Goal: Task Accomplishment & Management: Manage account settings

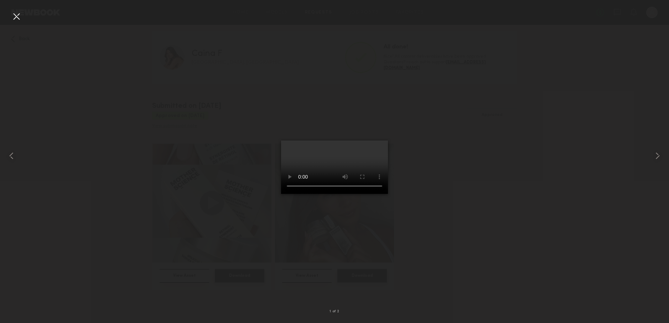
click at [128, 73] on div at bounding box center [334, 155] width 669 height 289
click at [13, 15] on div at bounding box center [16, 16] width 11 height 11
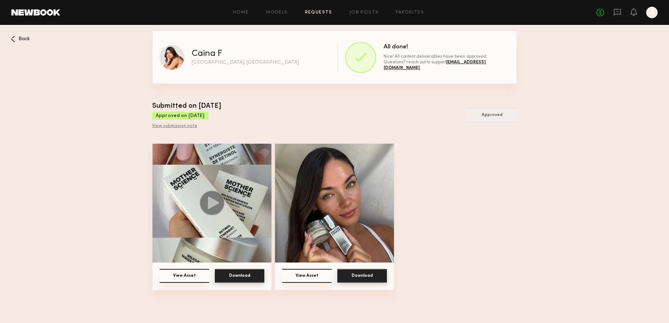
click at [14, 39] on icon at bounding box center [13, 39] width 4 height 7
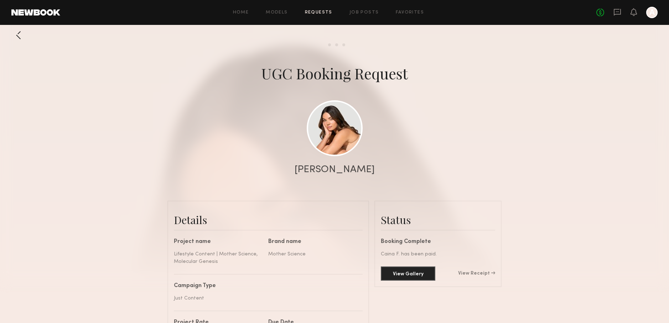
scroll to position [2, 0]
click at [16, 36] on div at bounding box center [18, 35] width 14 height 14
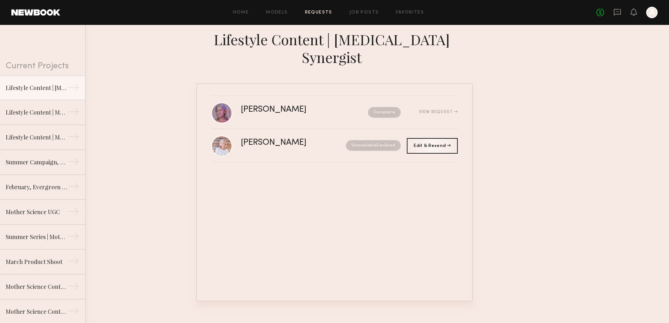
click at [310, 12] on link "Requests" at bounding box center [318, 12] width 27 height 5
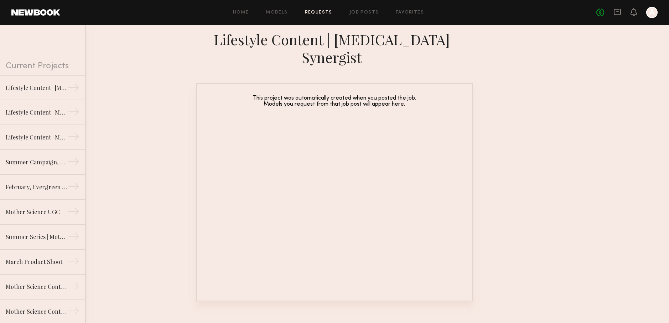
click at [60, 65] on div "Current Projects" at bounding box center [42, 50] width 85 height 51
click at [79, 69] on div "Current Projects" at bounding box center [42, 50] width 85 height 51
click at [365, 11] on link "Job Posts" at bounding box center [364, 12] width 30 height 5
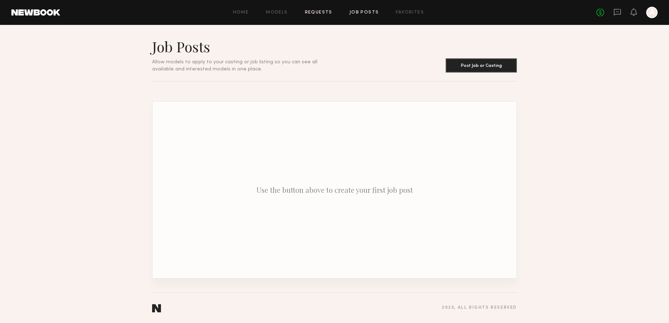
click at [314, 12] on link "Requests" at bounding box center [318, 12] width 27 height 5
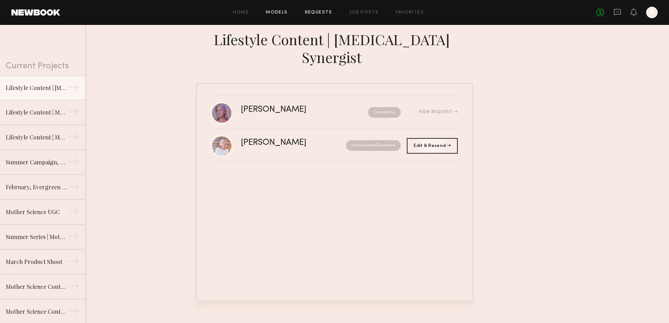
click at [275, 11] on link "Models" at bounding box center [277, 12] width 22 height 5
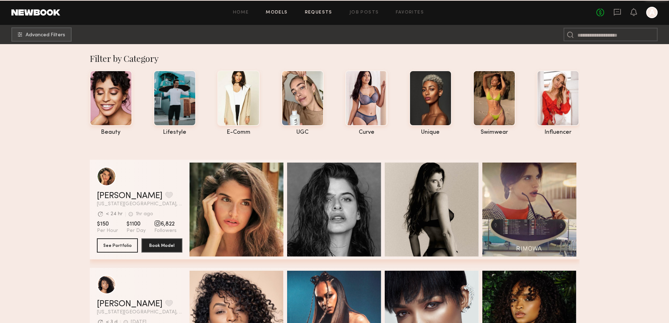
click at [322, 14] on link "Requests" at bounding box center [318, 12] width 27 height 5
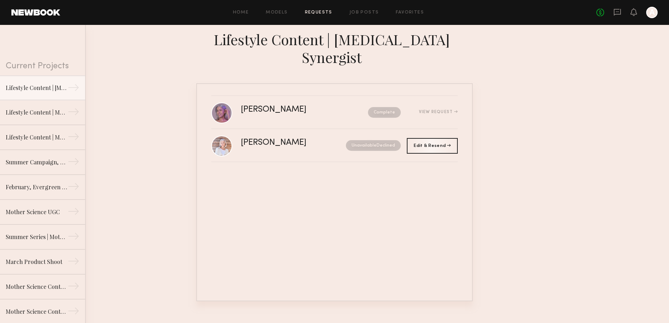
click at [65, 64] on div "Current Projects" at bounding box center [42, 50] width 85 height 51
click at [62, 63] on div "Current Projects" at bounding box center [42, 50] width 85 height 51
click at [276, 14] on link "Models" at bounding box center [277, 12] width 22 height 5
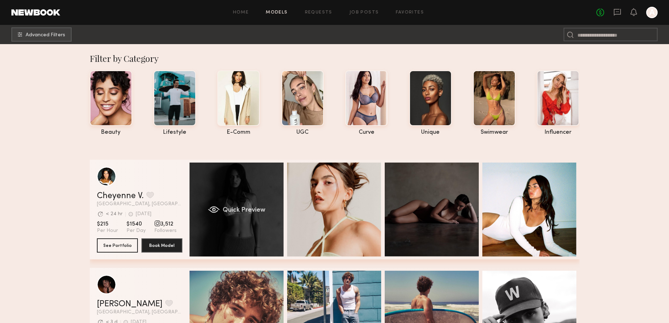
click at [242, 208] on span "Quick Preview" at bounding box center [243, 210] width 43 height 6
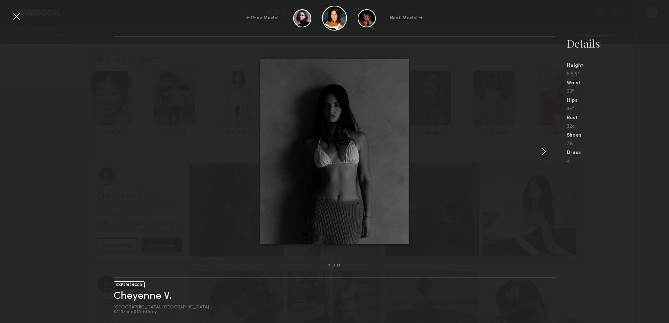
click at [547, 150] on common-icon at bounding box center [543, 151] width 11 height 11
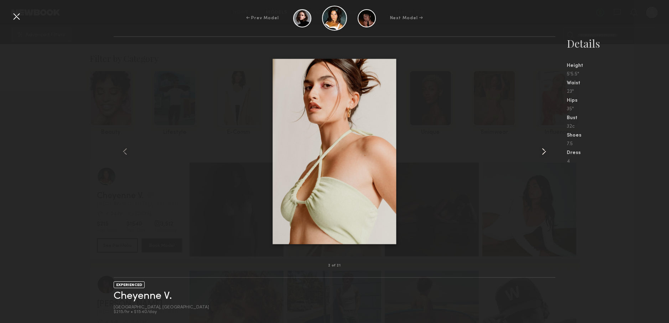
click at [547, 150] on common-icon at bounding box center [543, 151] width 11 height 11
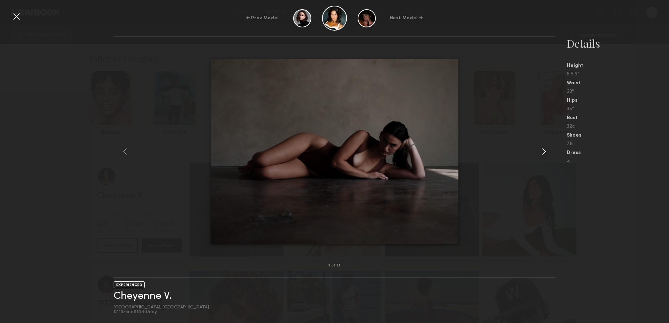
click at [547, 150] on common-icon at bounding box center [543, 151] width 11 height 11
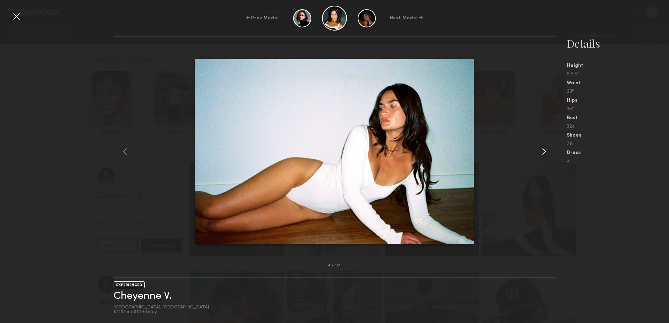
click at [547, 150] on common-icon at bounding box center [543, 151] width 11 height 11
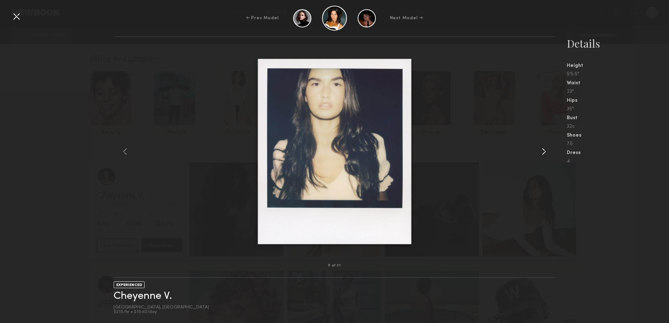
click at [547, 150] on common-icon at bounding box center [543, 151] width 11 height 11
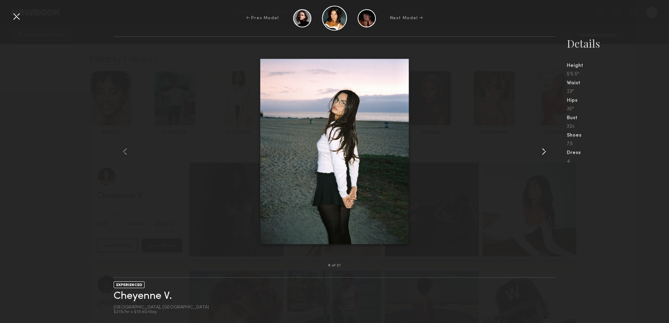
click at [547, 150] on common-icon at bounding box center [543, 151] width 11 height 11
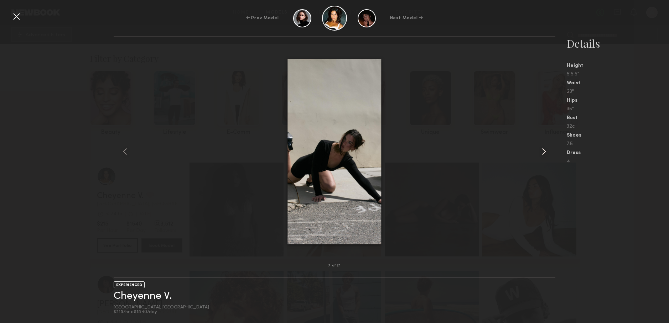
click at [547, 150] on common-icon at bounding box center [543, 151] width 11 height 11
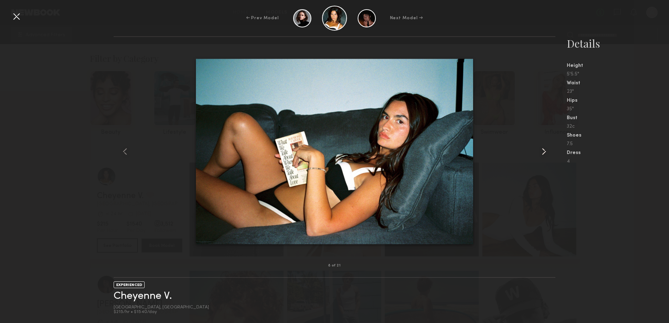
click at [547, 150] on common-icon at bounding box center [543, 151] width 11 height 11
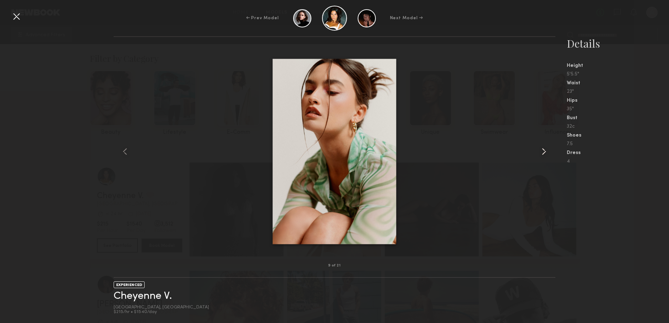
click at [547, 150] on common-icon at bounding box center [543, 151] width 11 height 11
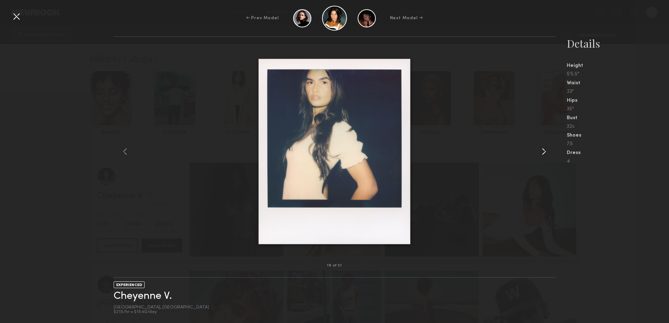
click at [547, 150] on common-icon at bounding box center [543, 151] width 11 height 11
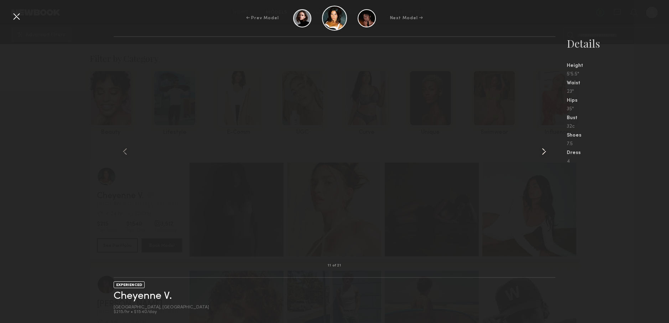
click at [547, 150] on common-icon at bounding box center [543, 151] width 11 height 11
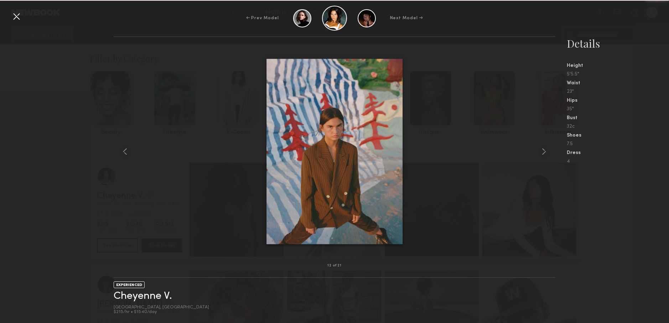
click at [179, 97] on div at bounding box center [334, 151] width 441 height 206
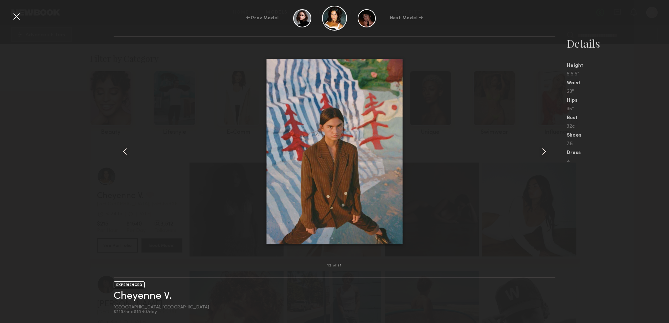
click at [17, 18] on div at bounding box center [16, 16] width 11 height 11
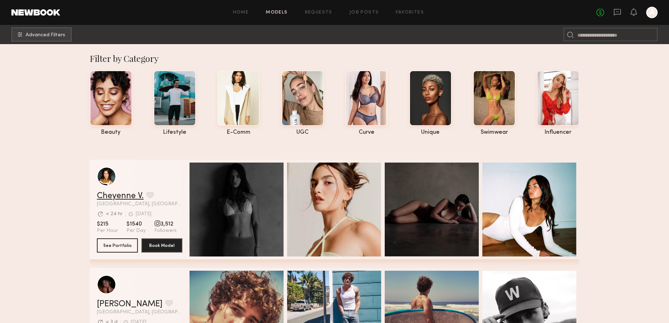
click at [123, 195] on link "Cheyenne V." at bounding box center [120, 196] width 47 height 9
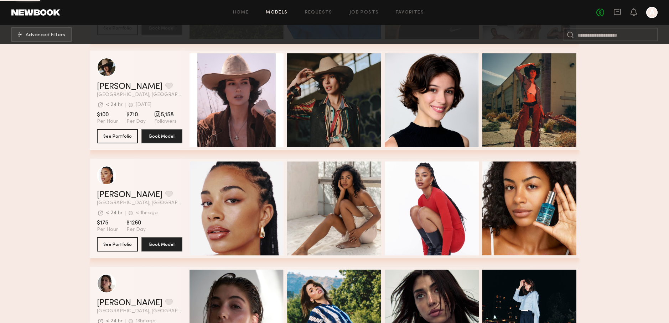
scroll to position [883, 0]
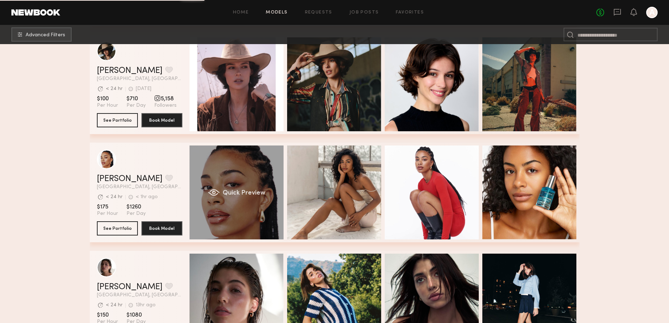
click at [237, 177] on div "Quick Preview" at bounding box center [236, 193] width 94 height 94
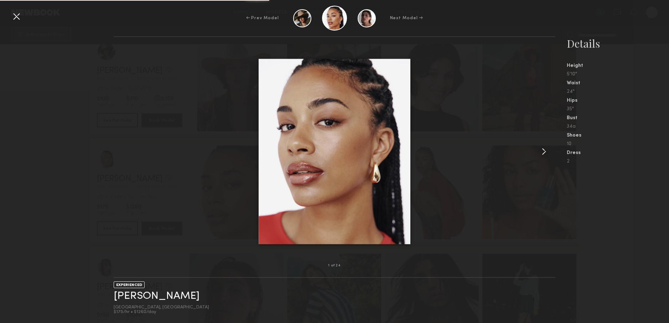
click at [539, 153] on common-icon at bounding box center [543, 151] width 11 height 11
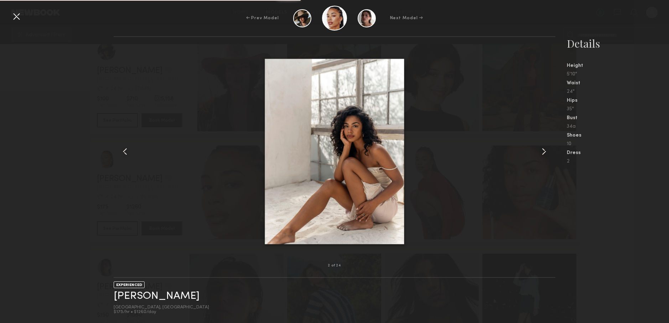
click at [539, 153] on common-icon at bounding box center [543, 151] width 11 height 11
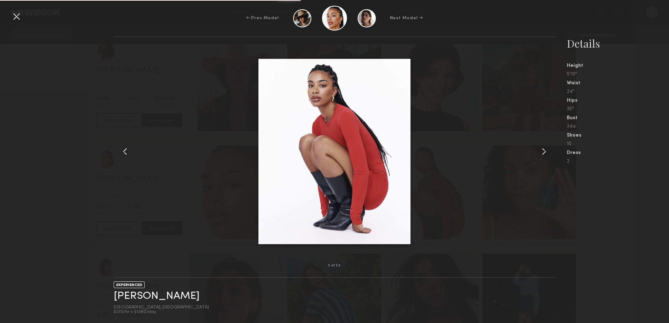
click at [479, 135] on div at bounding box center [334, 151] width 441 height 206
click at [21, 20] on div at bounding box center [16, 16] width 11 height 11
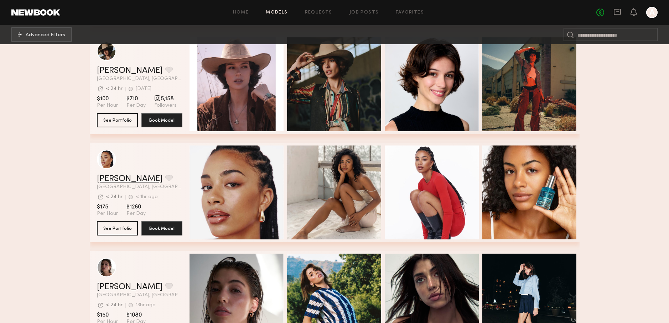
click at [121, 178] on link "Chloe W." at bounding box center [130, 179] width 66 height 9
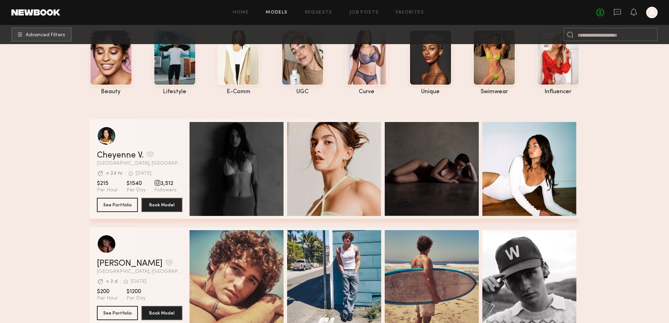
scroll to position [0, 0]
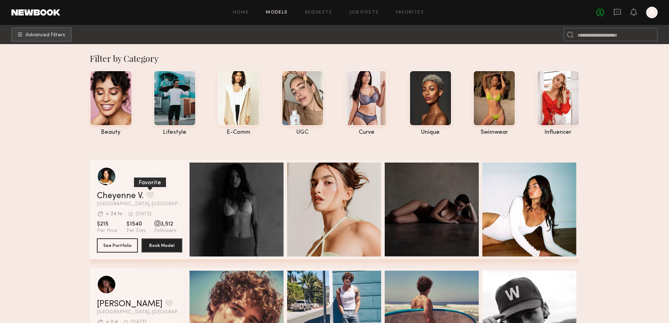
click at [149, 193] on button "grid" at bounding box center [149, 195] width 7 height 6
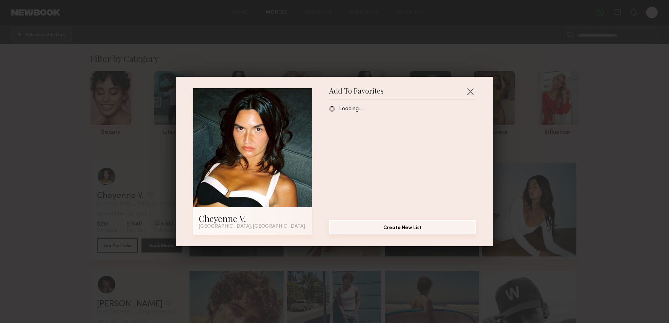
click at [418, 228] on button "Create New List" at bounding box center [402, 227] width 147 height 14
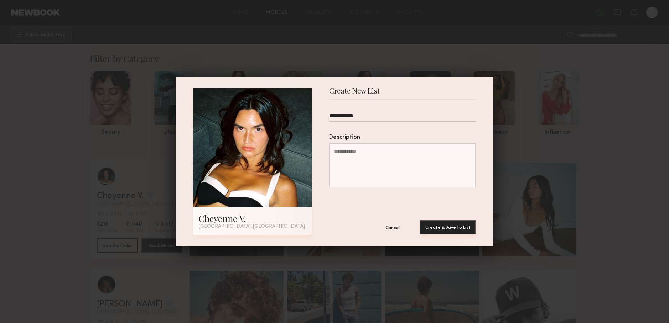
type input "**********"
click at [470, 230] on button "Create & Save to List" at bounding box center [447, 227] width 56 height 14
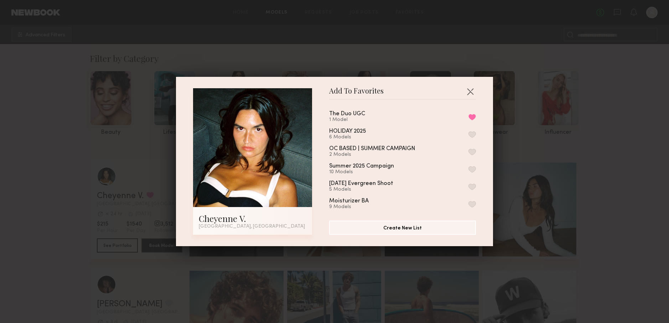
click at [178, 179] on div "Add To Favorites Cheyenne V. Los Angeles, CA Add To Favorites The Duo UGC 1 Mod…" at bounding box center [334, 161] width 317 height 169
click at [156, 179] on div "Add To Favorites Cheyenne V. Los Angeles, CA Add To Favorites The Duo UGC 1 Mod…" at bounding box center [334, 161] width 669 height 323
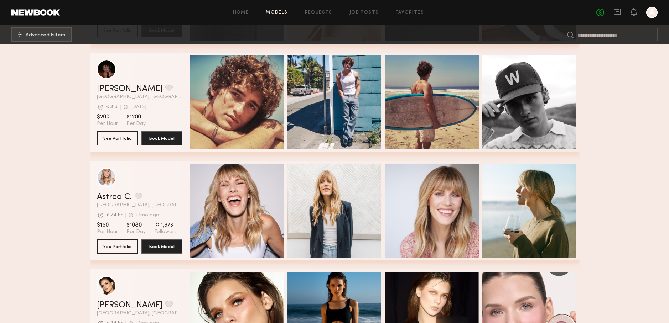
scroll to position [15, 0]
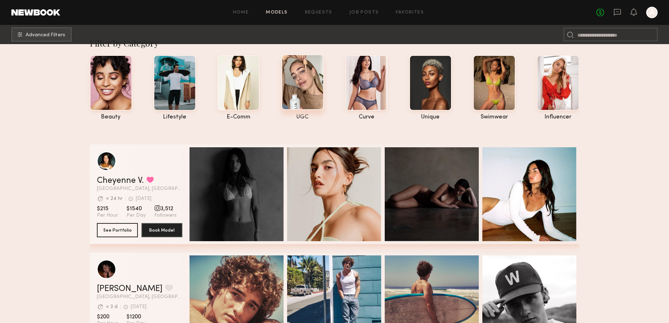
click at [319, 78] on div at bounding box center [302, 82] width 42 height 56
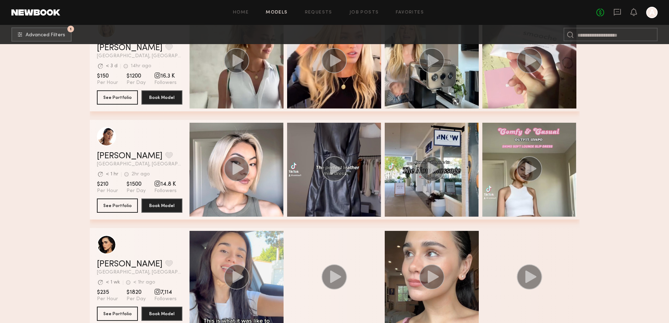
scroll to position [617, 0]
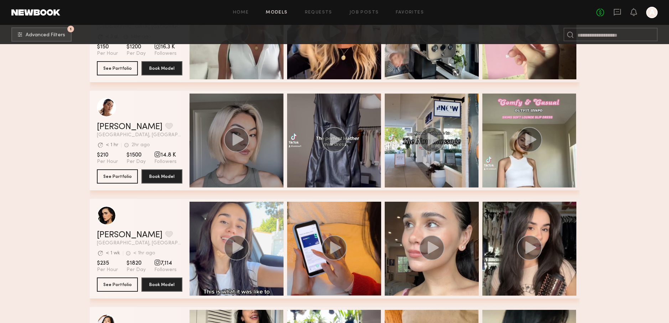
click at [259, 139] on div "grid" at bounding box center [236, 141] width 94 height 94
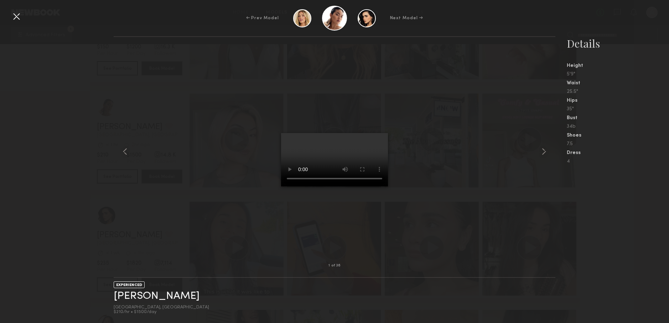
click at [153, 98] on div at bounding box center [334, 151] width 441 height 206
click at [19, 18] on div at bounding box center [16, 16] width 11 height 11
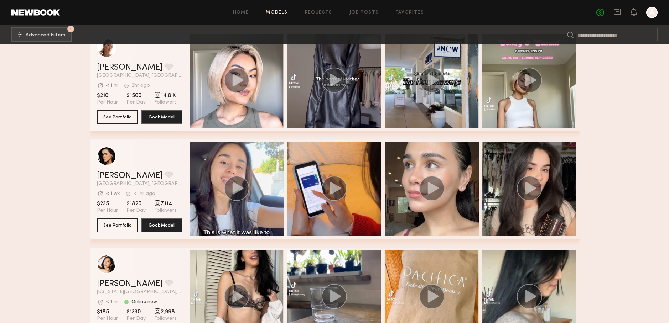
scroll to position [681, 0]
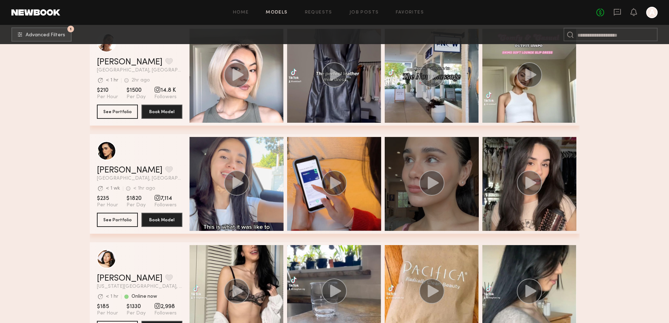
click at [407, 162] on div "grid" at bounding box center [432, 184] width 94 height 94
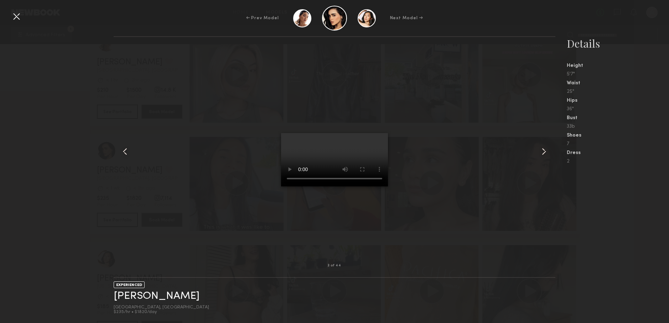
click at [19, 17] on div at bounding box center [16, 16] width 11 height 11
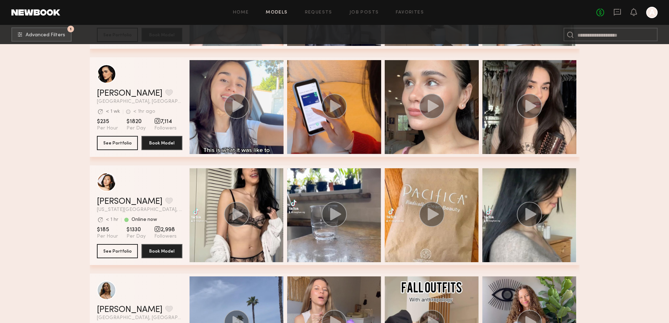
scroll to position [826, 0]
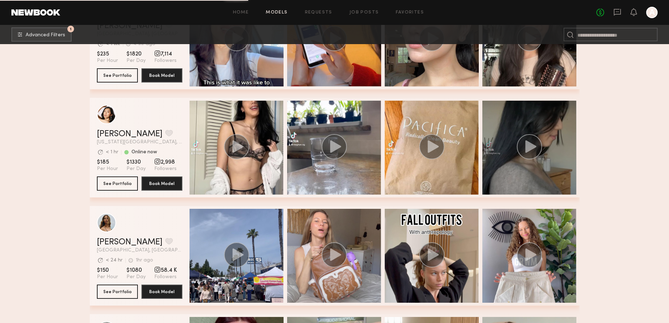
click at [564, 155] on div "grid" at bounding box center [529, 148] width 94 height 94
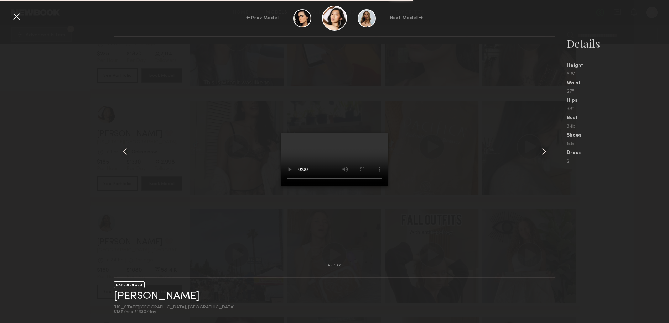
click at [16, 17] on div at bounding box center [16, 16] width 11 height 11
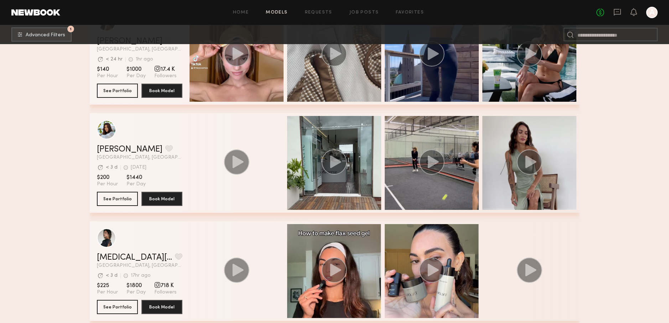
scroll to position [1671, 0]
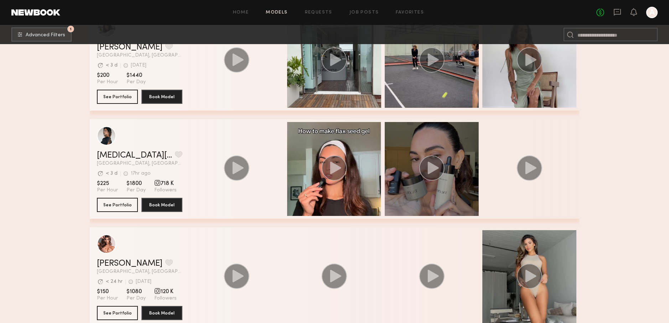
click at [404, 152] on div "grid" at bounding box center [432, 169] width 94 height 94
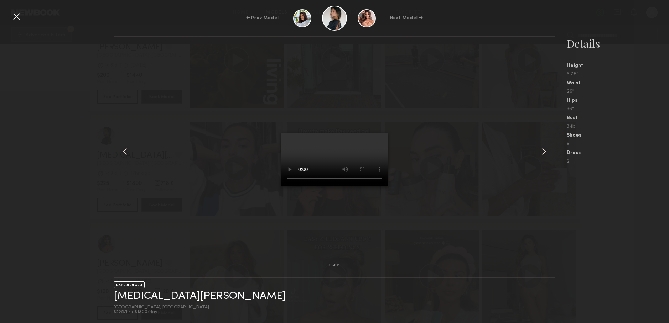
click at [241, 104] on div at bounding box center [334, 151] width 441 height 206
drag, startPoint x: 115, startPoint y: 153, endPoint x: 126, endPoint y: 151, distance: 10.7
click at [116, 153] on div at bounding box center [123, 151] width 18 height 206
click at [126, 151] on common-icon at bounding box center [124, 151] width 11 height 11
click at [540, 150] on common-icon at bounding box center [543, 151] width 11 height 11
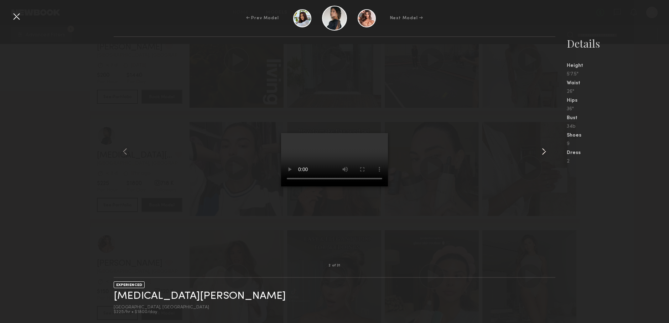
click at [543, 151] on common-icon at bounding box center [543, 151] width 11 height 11
click at [16, 18] on div at bounding box center [16, 16] width 11 height 11
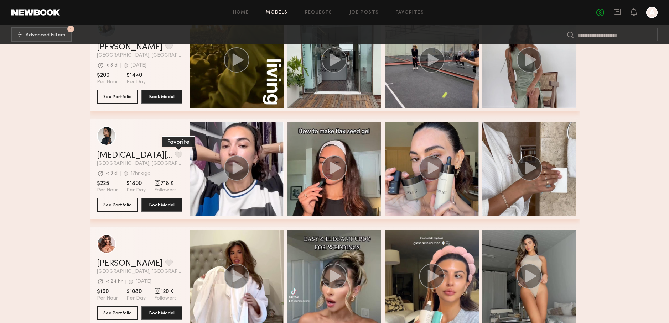
click at [175, 156] on button "grid" at bounding box center [178, 154] width 7 height 6
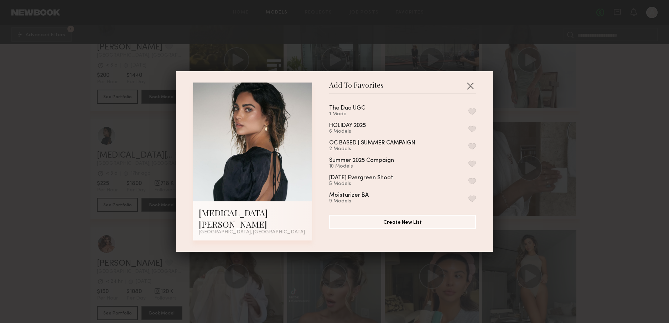
click at [472, 115] on button "button" at bounding box center [471, 111] width 7 height 6
drag, startPoint x: 85, startPoint y: 142, endPoint x: 95, endPoint y: 152, distance: 14.6
click at [85, 142] on div "Add To Favorites Kyra S. Los Angeles, CA Add To Favorites The Duo UGC 2 Models …" at bounding box center [334, 161] width 669 height 323
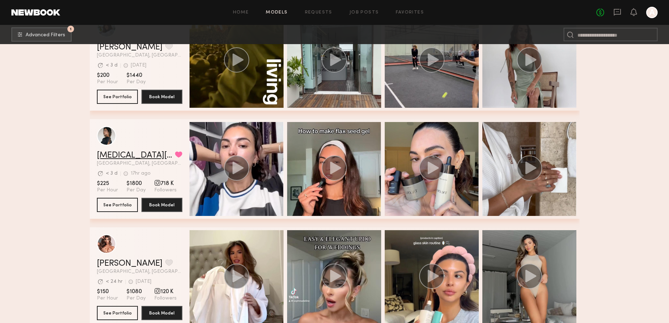
click at [111, 159] on link "[MEDICAL_DATA][PERSON_NAME]" at bounding box center [134, 155] width 75 height 9
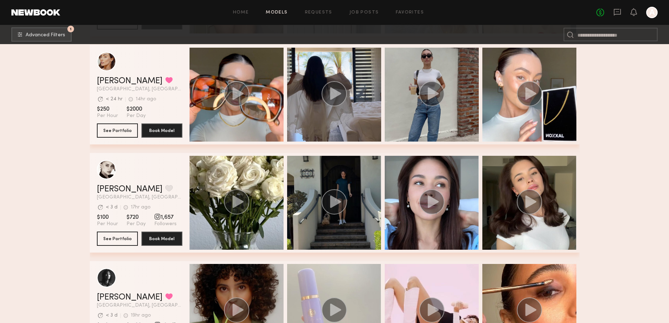
scroll to position [2015, 0]
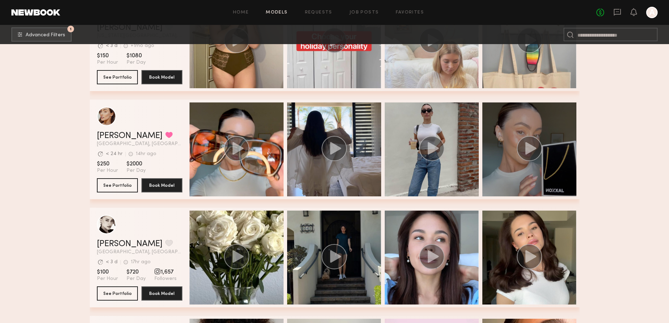
click at [505, 188] on div "grid" at bounding box center [529, 150] width 94 height 94
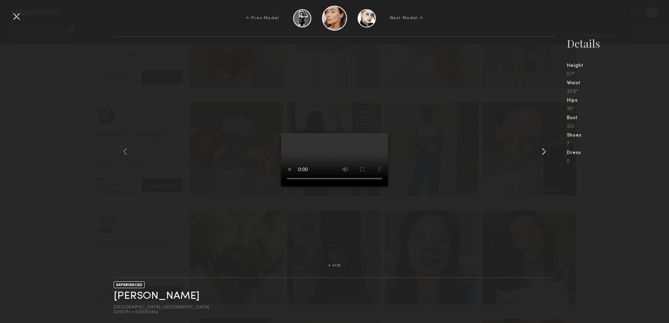
click at [542, 149] on common-icon at bounding box center [543, 151] width 11 height 11
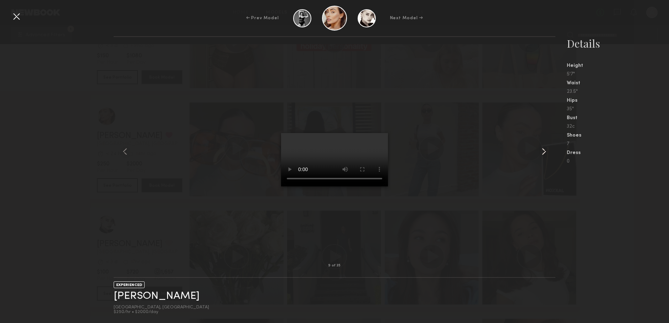
click at [542, 152] on common-icon at bounding box center [543, 151] width 11 height 11
click at [348, 176] on video at bounding box center [334, 159] width 107 height 53
click at [512, 265] on div "10 of 35" at bounding box center [334, 266] width 441 height 23
click at [601, 272] on nb-gallery-model-stats "Details Height 5'7" Waist 23.5" Hips 35" Bust 32c Shoes 7 Dress 0" at bounding box center [612, 179] width 114 height 287
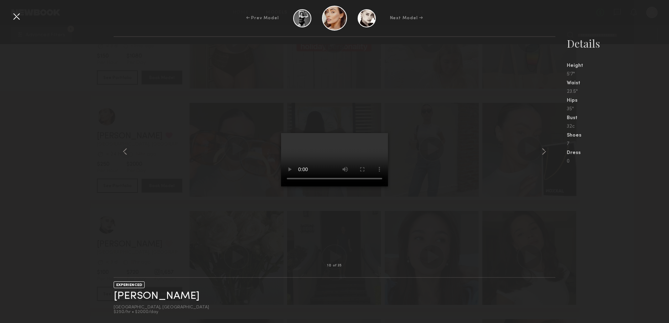
click at [18, 18] on div at bounding box center [16, 16] width 11 height 11
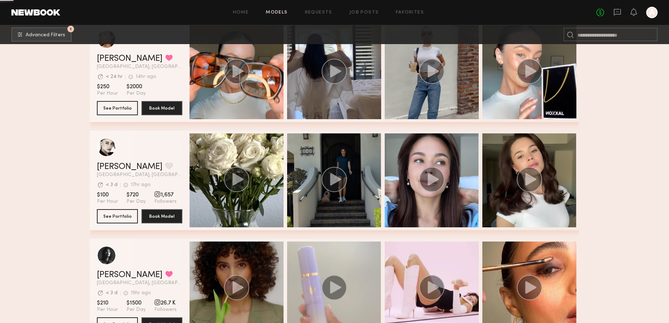
scroll to position [2093, 0]
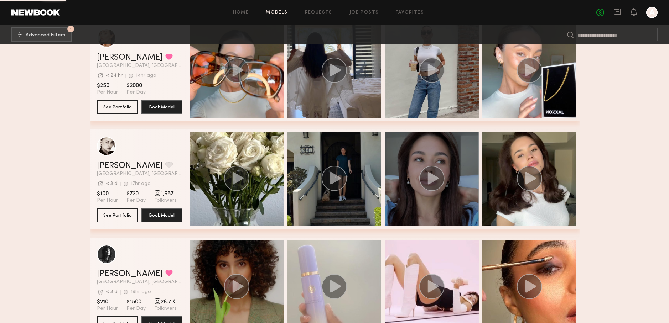
click at [418, 190] on div "grid" at bounding box center [432, 179] width 94 height 94
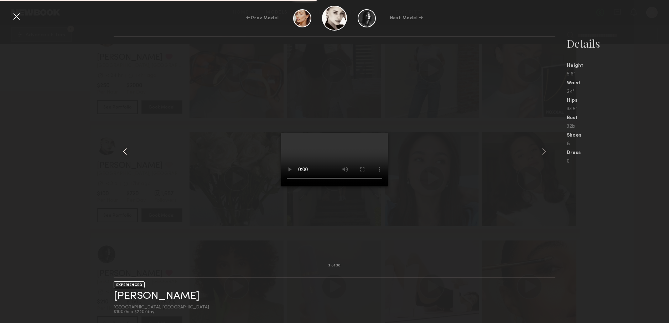
click at [121, 79] on div at bounding box center [123, 151] width 18 height 206
click at [18, 17] on div at bounding box center [16, 16] width 11 height 11
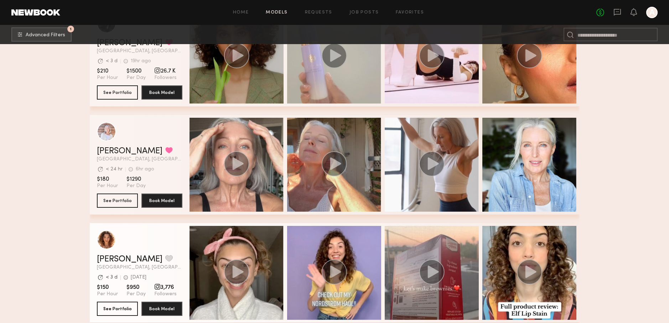
scroll to position [2326, 0]
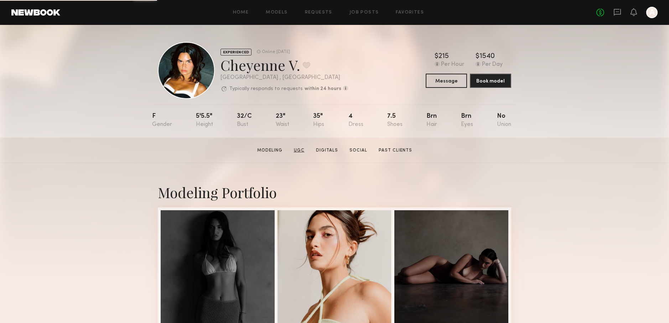
click at [304, 147] on link "UGC" at bounding box center [299, 150] width 16 height 6
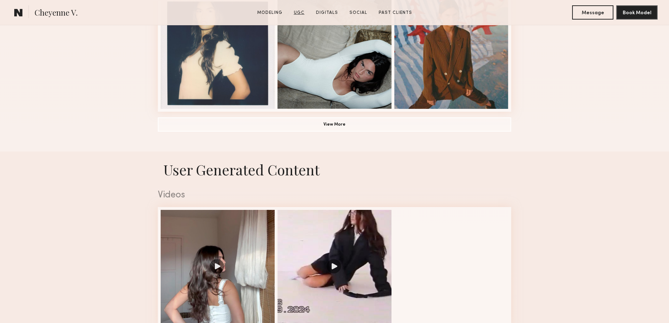
scroll to position [674, 0]
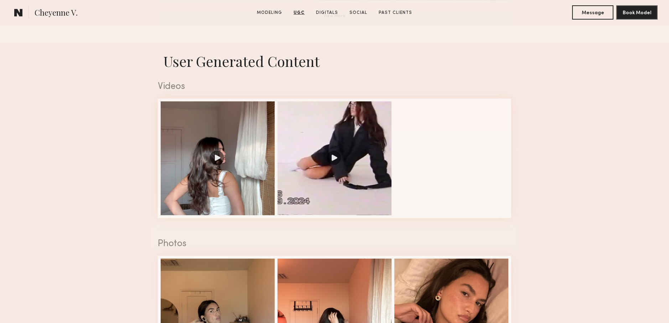
click at [304, 147] on div at bounding box center [334, 158] width 114 height 114
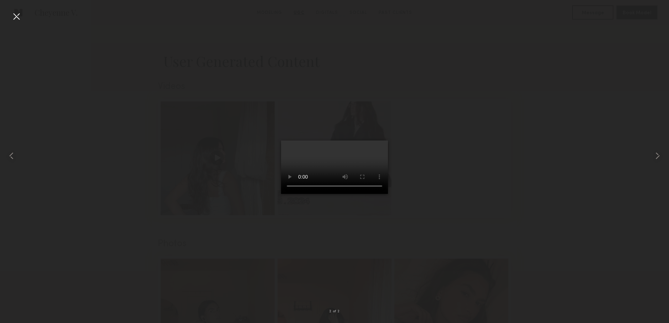
click at [162, 155] on div at bounding box center [334, 155] width 669 height 289
click at [196, 155] on div at bounding box center [334, 155] width 669 height 289
click at [12, 156] on common-icon at bounding box center [11, 155] width 11 height 11
click at [19, 19] on div at bounding box center [16, 16] width 11 height 11
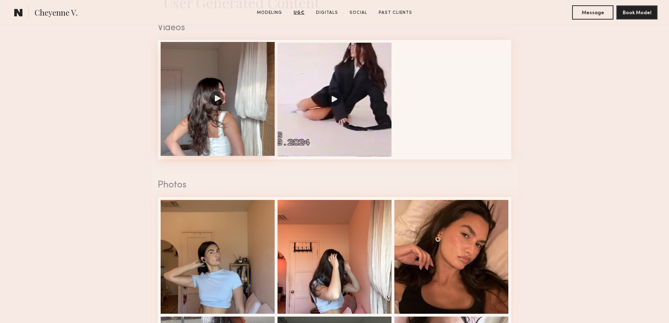
scroll to position [736, 0]
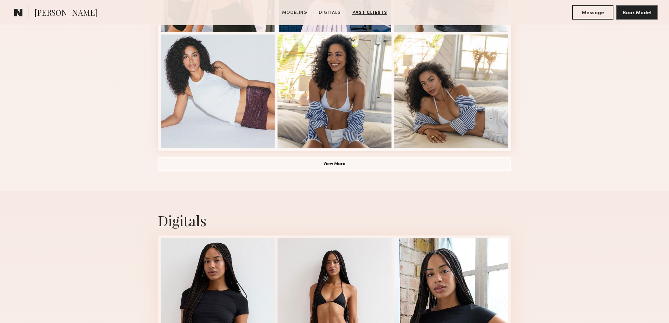
scroll to position [516, 0]
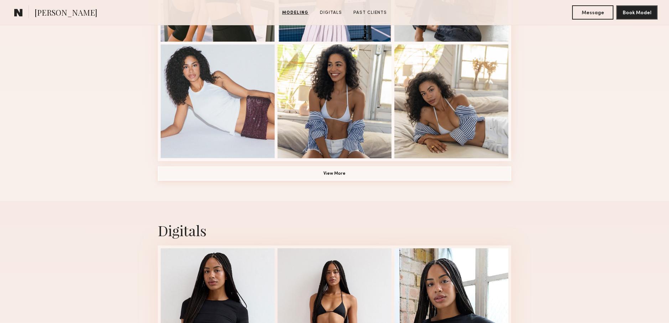
click at [299, 175] on button "View More" at bounding box center [334, 174] width 353 height 14
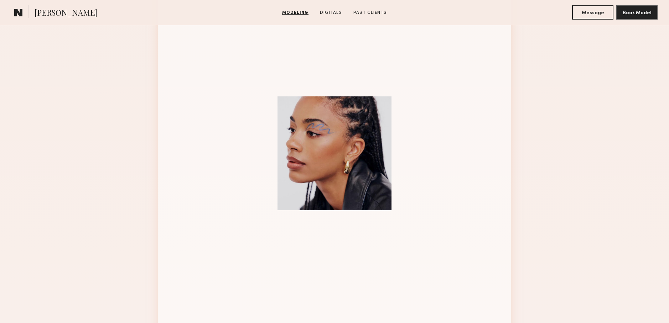
scroll to position [707, 0]
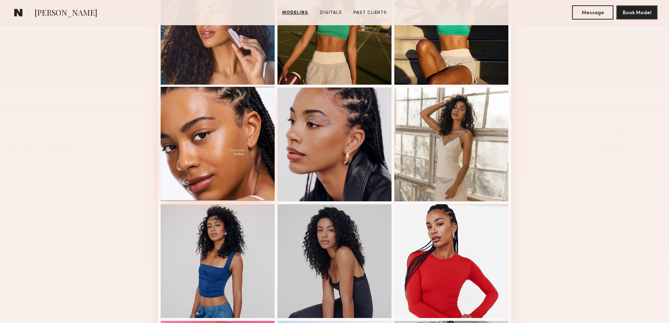
click at [244, 126] on div at bounding box center [218, 144] width 114 height 114
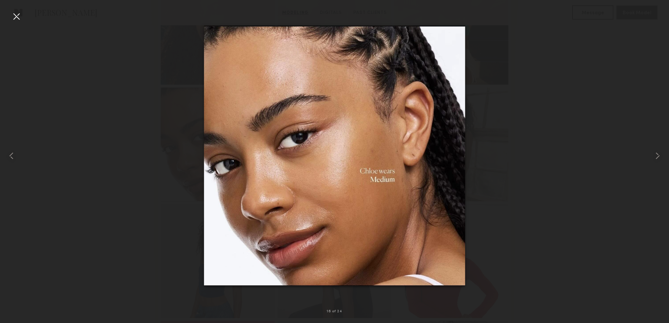
click at [576, 119] on div at bounding box center [334, 155] width 669 height 289
click at [19, 19] on div at bounding box center [16, 16] width 11 height 11
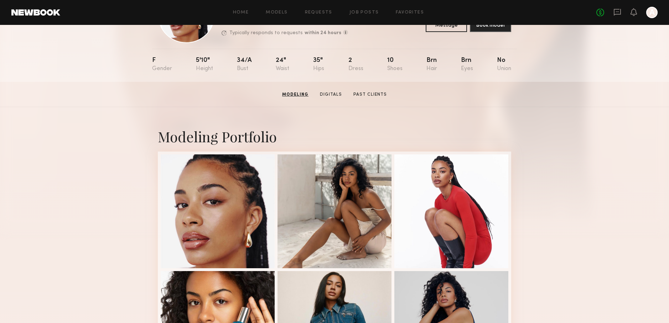
scroll to position [49, 0]
